Goal: Use online tool/utility: Utilize a website feature to perform a specific function

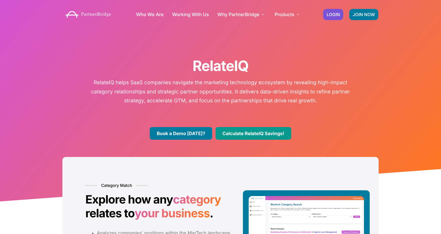
click at [255, 133] on link "Calculate RelateIQ Savings!" at bounding box center [253, 133] width 76 height 13
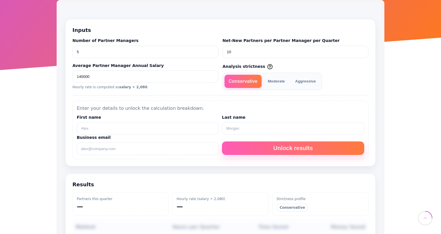
scroll to position [156, 0]
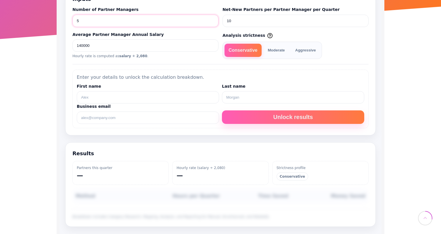
drag, startPoint x: 93, startPoint y: 22, endPoint x: 69, endPoint y: 22, distance: 24.1
click at [69, 22] on section "Inputs Number of Partner Managers 5 Net-New Partners per Partner Manager per Qu…" at bounding box center [220, 61] width 310 height 147
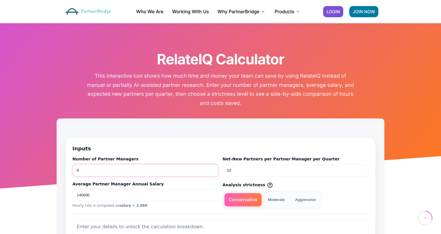
scroll to position [0, 0]
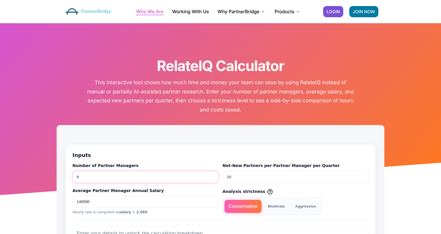
type input "6"
click at [143, 12] on link "Who We Are" at bounding box center [149, 11] width 27 height 5
